Goal: Task Accomplishment & Management: Complete application form

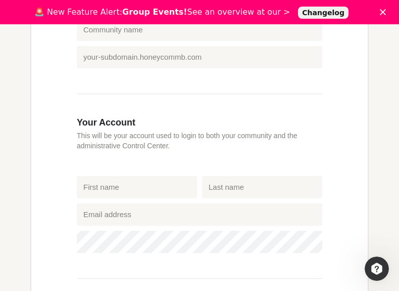
click at [1, 37] on div "Create your network in seconds! Get Started (14 days FREE) Create your own beau…" at bounding box center [199, 63] width 399 height 831
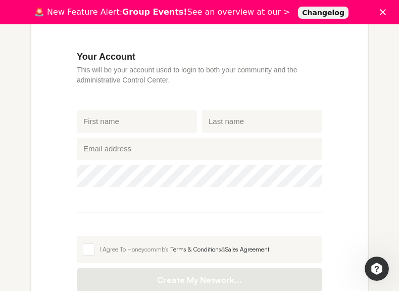
scroll to position [262, 0]
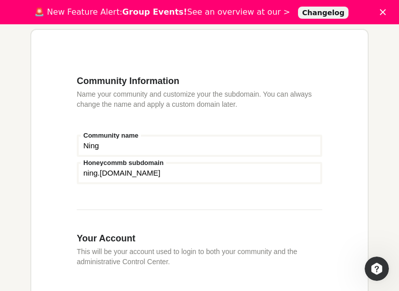
type input "Ning"
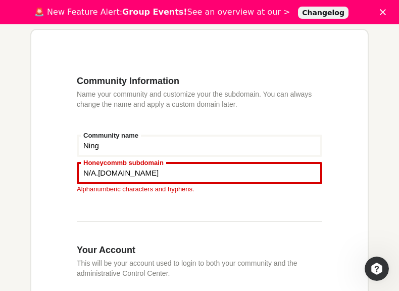
type input "N/A"
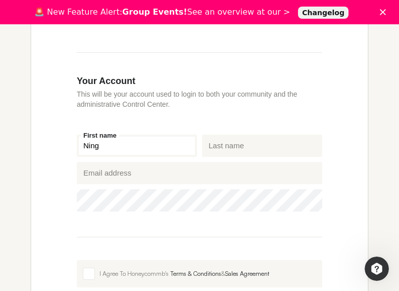
type input "Ning"
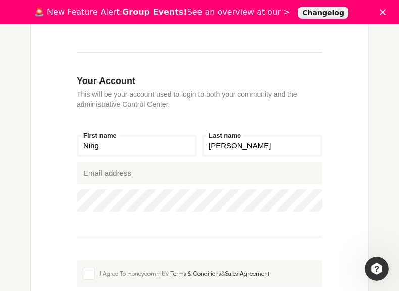
type input "[PERSON_NAME]"
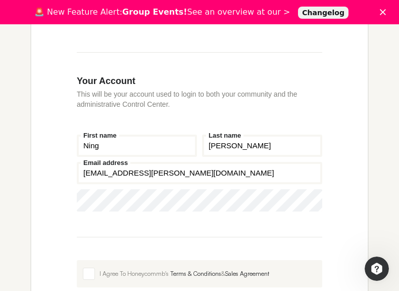
type input "[EMAIL_ADDRESS][PERSON_NAME][DOMAIN_NAME]"
click at [307, 200] on icon "Show password" at bounding box center [307, 200] width 15 height 7
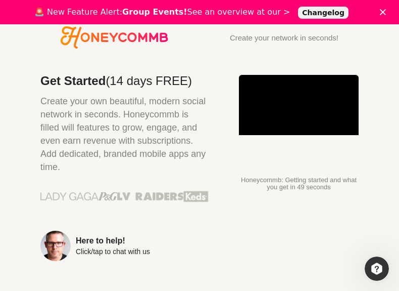
click at [299, 184] on p "Honeycommb: Getting started and what you get in 49 seconds" at bounding box center [299, 183] width 120 height 14
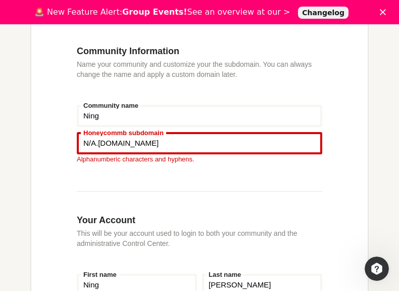
scroll to position [2, 0]
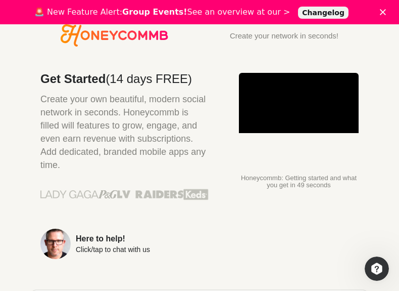
click at [114, 35] on icon "Honeycommb" at bounding box center [115, 35] width 108 height 22
